Goal: Transaction & Acquisition: Purchase product/service

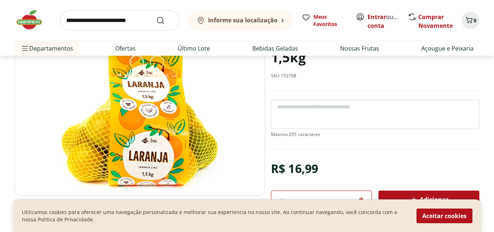
scroll to position [73, 0]
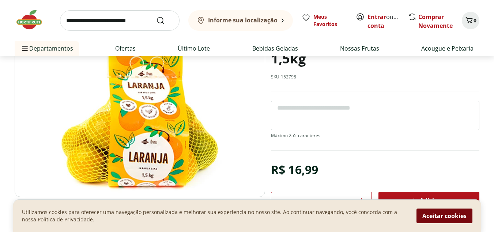
click at [454, 214] on button "Aceitar cookies" at bounding box center [445, 215] width 56 height 15
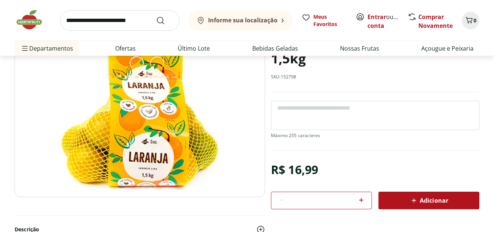
click at [361, 198] on icon at bounding box center [361, 200] width 4 height 4
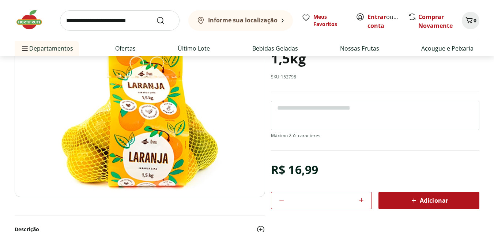
click at [361, 198] on icon at bounding box center [361, 200] width 4 height 4
click at [361, 199] on icon at bounding box center [361, 200] width 4 height 4
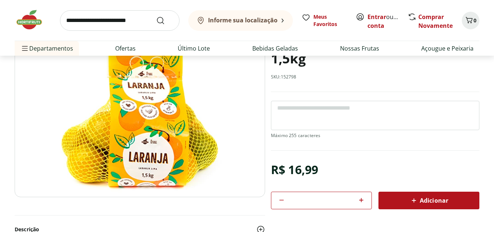
click at [361, 199] on icon at bounding box center [361, 200] width 4 height 4
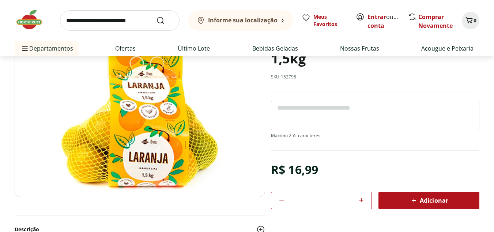
click at [361, 199] on icon at bounding box center [361, 200] width 4 height 4
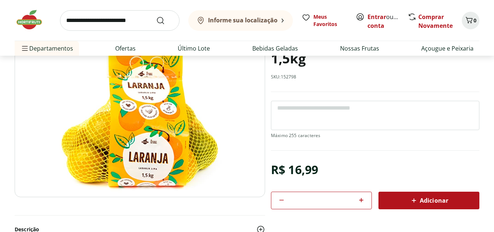
click at [361, 199] on icon at bounding box center [361, 200] width 4 height 4
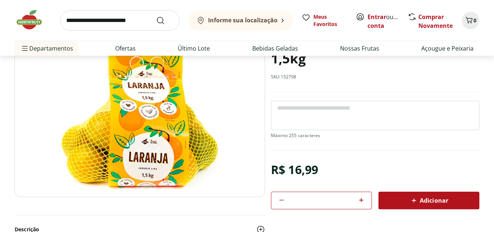
click at [361, 199] on icon at bounding box center [361, 200] width 4 height 4
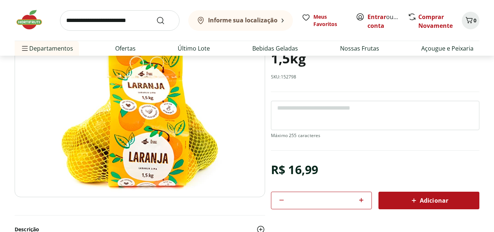
click at [361, 199] on icon at bounding box center [361, 200] width 4 height 4
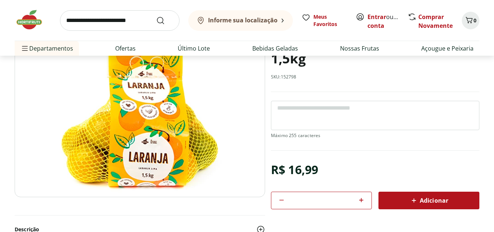
click at [361, 199] on icon at bounding box center [361, 200] width 4 height 4
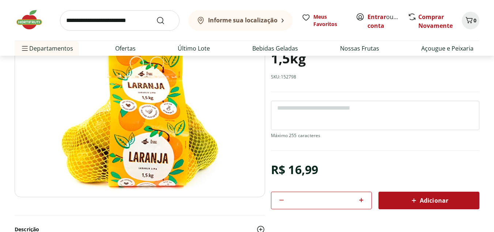
click at [361, 199] on icon at bounding box center [361, 200] width 4 height 4
drag, startPoint x: 361, startPoint y: 199, endPoint x: 396, endPoint y: 200, distance: 34.0
click at [396, 200] on div "** Adicionar" at bounding box center [375, 200] width 209 height 18
click at [396, 200] on div "Adicionar" at bounding box center [429, 200] width 89 height 13
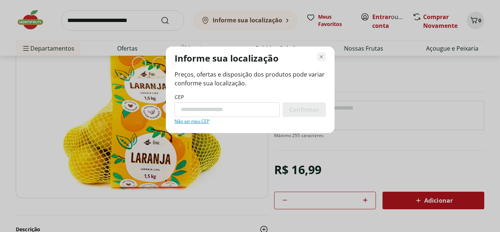
click at [324, 56] on icon "Fechar modal de regionalização" at bounding box center [321, 56] width 9 height 9
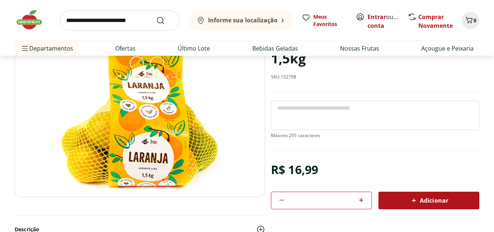
click at [284, 201] on icon at bounding box center [281, 199] width 9 height 9
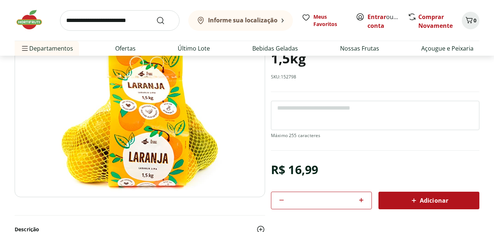
click at [284, 201] on icon at bounding box center [281, 199] width 9 height 9
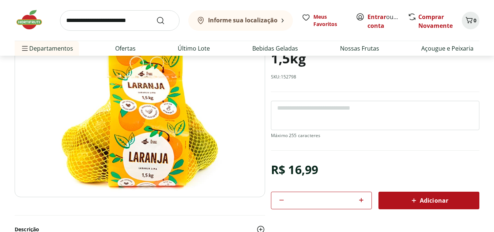
click at [284, 201] on icon at bounding box center [281, 199] width 9 height 9
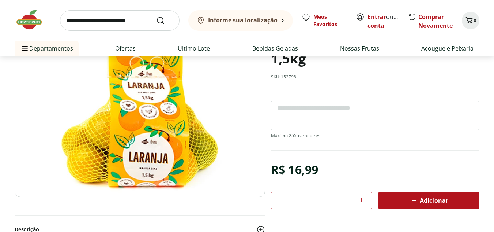
click at [284, 201] on icon at bounding box center [281, 199] width 9 height 9
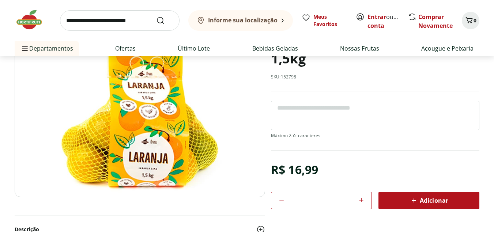
click at [284, 201] on icon at bounding box center [281, 199] width 9 height 9
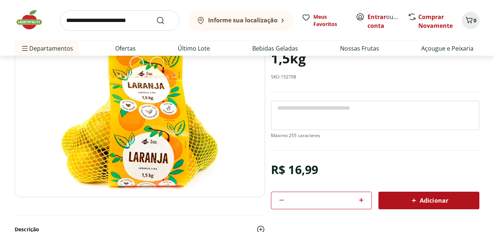
click at [284, 201] on icon at bounding box center [281, 199] width 9 height 9
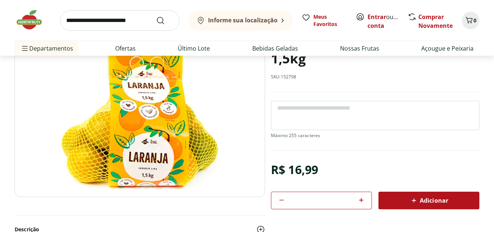
click at [284, 201] on icon at bounding box center [281, 199] width 9 height 9
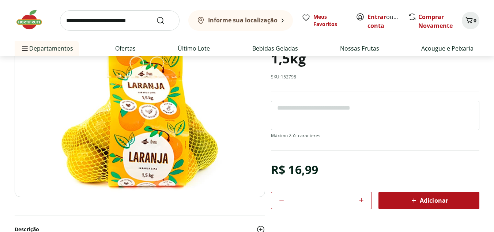
click at [284, 201] on icon at bounding box center [281, 199] width 9 height 9
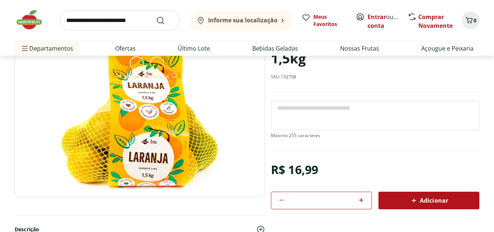
click at [284, 201] on icon at bounding box center [281, 199] width 9 height 9
type input "*"
click at [326, 107] on section "Laranja Lima Natural da Terra 1,5kg SKU: 152798 R$ 16,99 * Adicionar Laranja Li…" at bounding box center [375, 114] width 209 height 187
click at [326, 107] on textarea at bounding box center [375, 115] width 209 height 29
click at [326, 107] on textarea "*" at bounding box center [375, 115] width 209 height 29
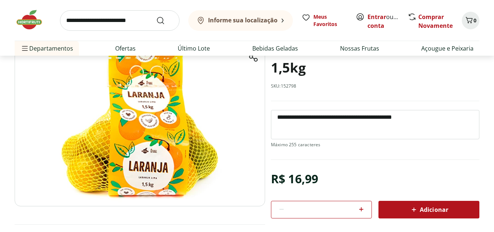
scroll to position [0, 0]
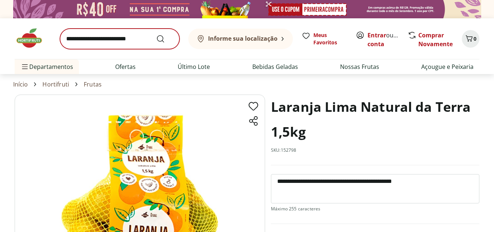
type textarea "**********"
click at [117, 43] on input "search" at bounding box center [120, 39] width 120 height 20
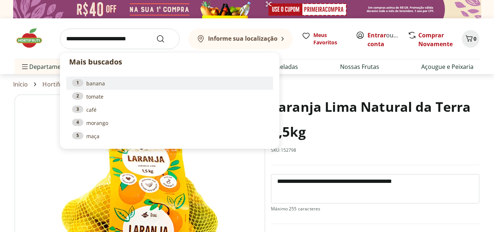
click at [97, 82] on link "1 banana" at bounding box center [169, 83] width 195 height 8
type input "******"
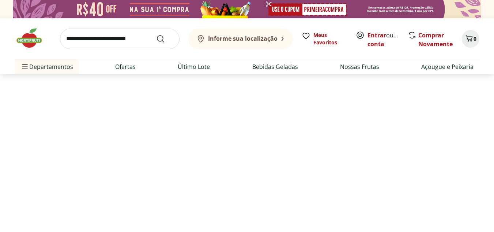
select select "**********"
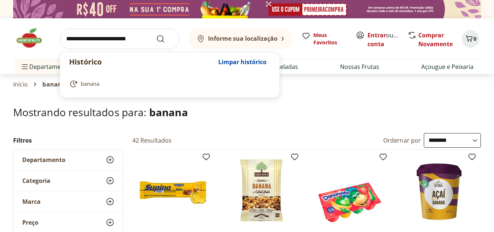
click at [130, 41] on input "search" at bounding box center [120, 39] width 120 height 20
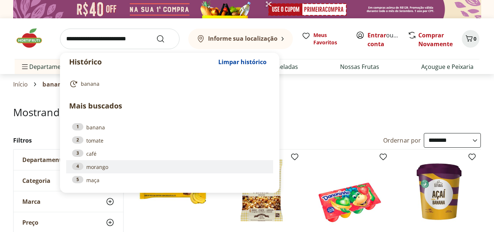
click at [111, 167] on link "4 morango" at bounding box center [169, 166] width 195 height 8
type input "*******"
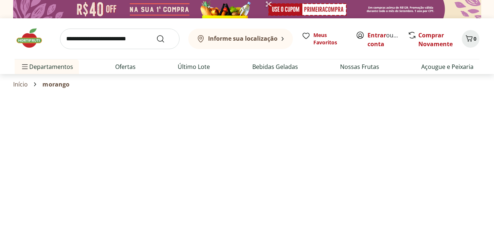
select select "**********"
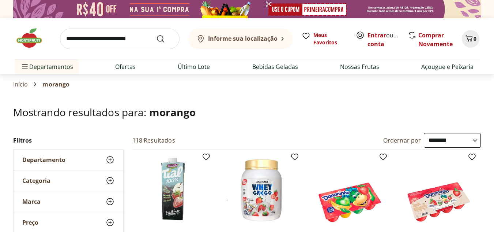
click at [148, 33] on input "search" at bounding box center [120, 39] width 120 height 20
